Goal: Task Accomplishment & Management: Complete application form

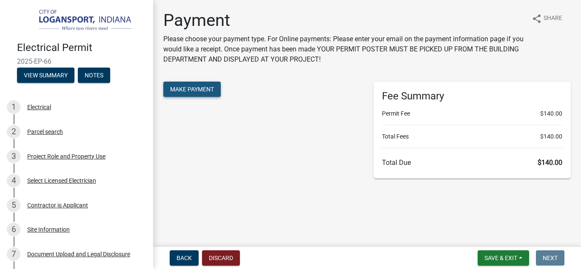
click at [201, 89] on span "Make Payment" at bounding box center [192, 89] width 44 height 7
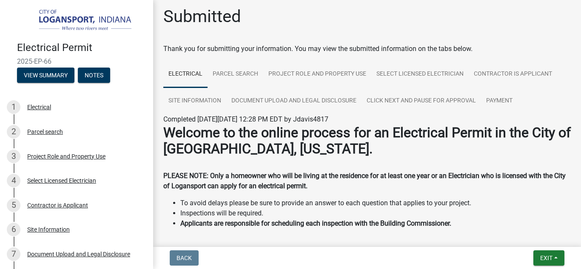
scroll to position [5, 0]
